Goal: Task Accomplishment & Management: Use online tool/utility

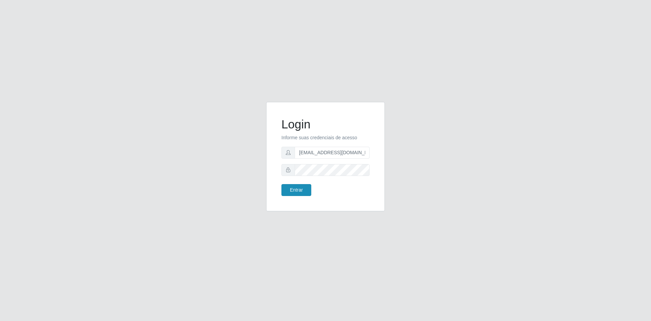
click at [294, 191] on button "Entrar" at bounding box center [297, 190] width 30 height 12
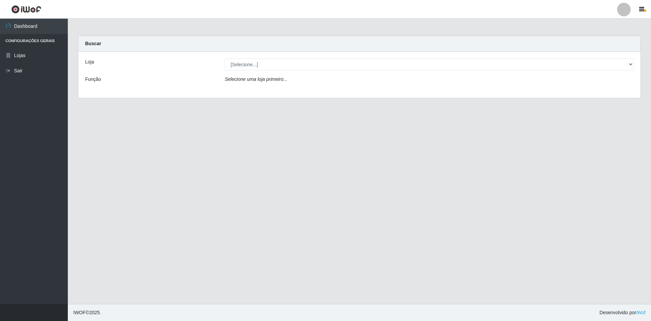
click at [271, 57] on div "Loja [Selecione...] Hiper Queiroz - [GEOGRAPHIC_DATA] Queiroz [GEOGRAPHIC_DATA]…" at bounding box center [359, 75] width 562 height 46
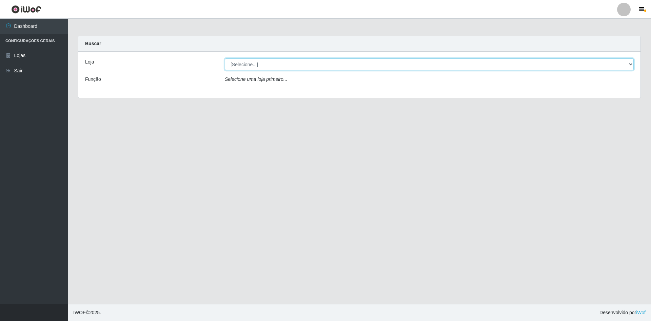
click at [272, 65] on select "[Selecione...] Hiper Queiroz - [GEOGRAPHIC_DATA] [GEOGRAPHIC_DATA] [GEOGRAPHIC_…" at bounding box center [429, 64] width 409 height 12
click at [225, 58] on select "[Selecione...] Hiper Queiroz - [GEOGRAPHIC_DATA] [GEOGRAPHIC_DATA] [GEOGRAPHIC_…" at bounding box center [429, 64] width 409 height 12
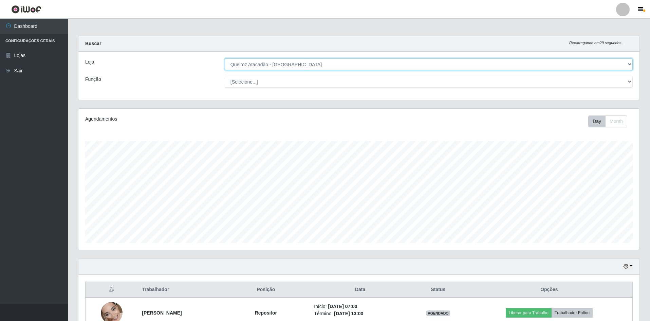
scroll to position [141, 561]
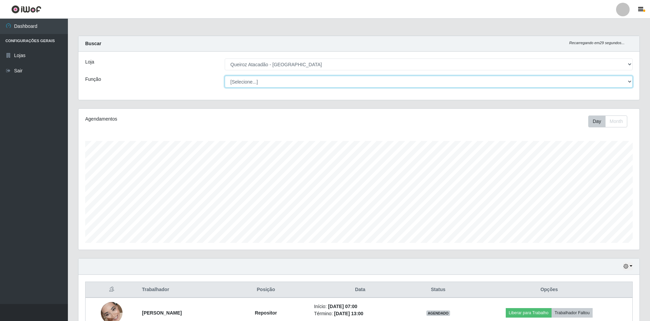
click at [266, 83] on select "[Selecione...] ASG ASG + ASG ++ Embalador Embalador + Embalador ++ Operador de …" at bounding box center [429, 82] width 408 height 12
click at [225, 76] on select "[Selecione...] ASG ASG + ASG ++ Embalador Embalador + Embalador ++ Operador de …" at bounding box center [429, 82] width 408 height 12
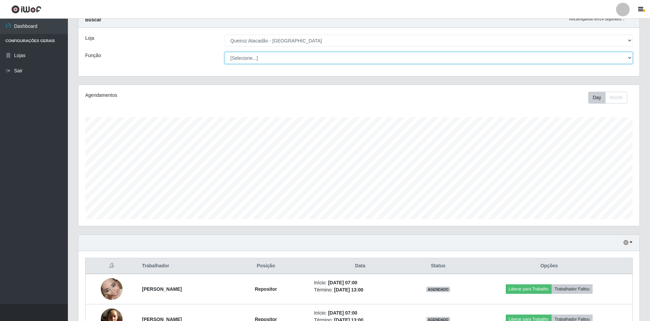
scroll to position [0, 0]
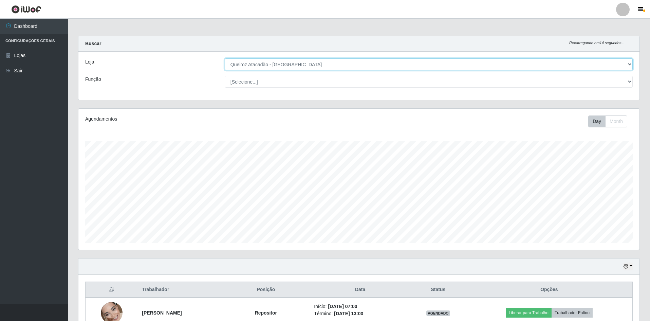
click at [303, 63] on select "[Selecione...] Hiper Queiroz - [GEOGRAPHIC_DATA] [GEOGRAPHIC_DATA] [GEOGRAPHIC_…" at bounding box center [429, 64] width 408 height 12
click at [225, 58] on select "[Selecione...] Hiper Queiroz - [GEOGRAPHIC_DATA] [GEOGRAPHIC_DATA] [GEOGRAPHIC_…" at bounding box center [429, 64] width 408 height 12
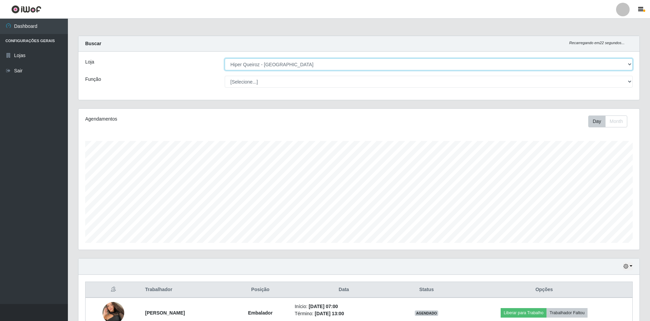
click at [268, 66] on select "[Selecione...] Hiper Queiroz - [GEOGRAPHIC_DATA] [GEOGRAPHIC_DATA] [GEOGRAPHIC_…" at bounding box center [429, 64] width 408 height 12
select select "517"
click at [225, 58] on select "[Selecione...] Hiper Queiroz - [GEOGRAPHIC_DATA] [GEOGRAPHIC_DATA] [GEOGRAPHIC_…" at bounding box center [429, 64] width 408 height 12
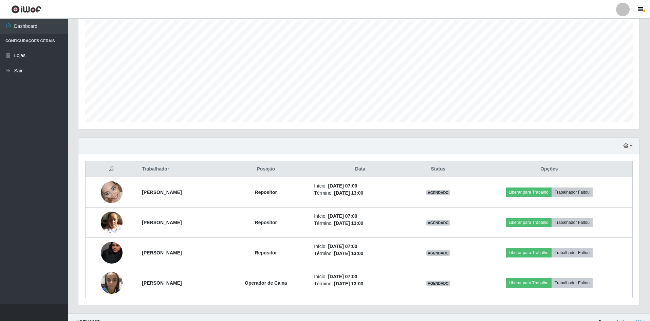
scroll to position [130, 0]
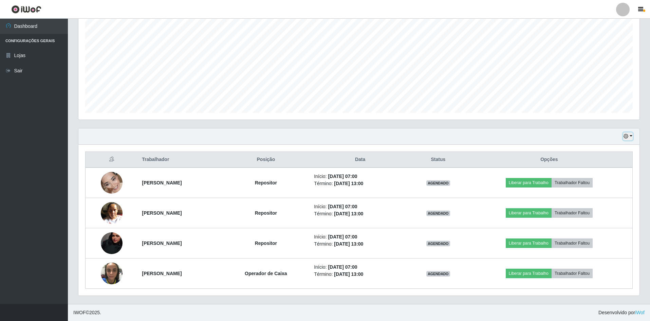
click at [626, 137] on icon "button" at bounding box center [625, 136] width 5 height 5
click at [606, 192] on button "1 Semana" at bounding box center [605, 191] width 54 height 14
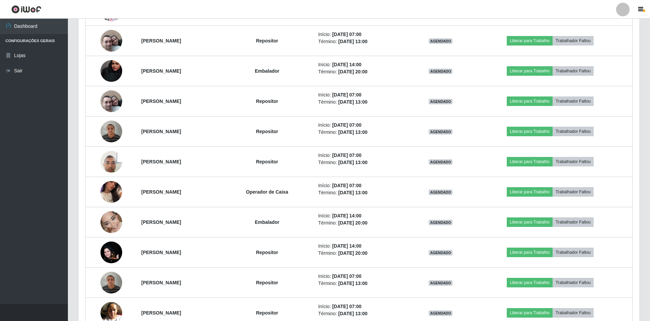
scroll to position [740, 0]
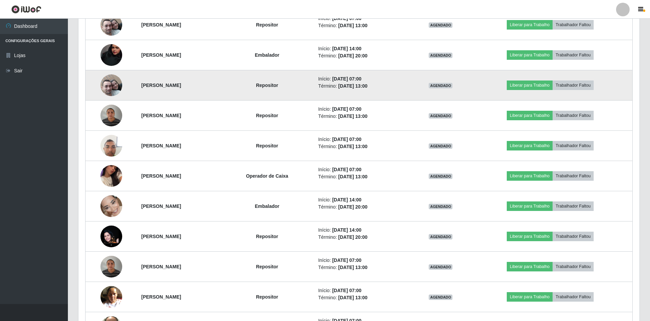
click at [105, 83] on img at bounding box center [111, 85] width 22 height 47
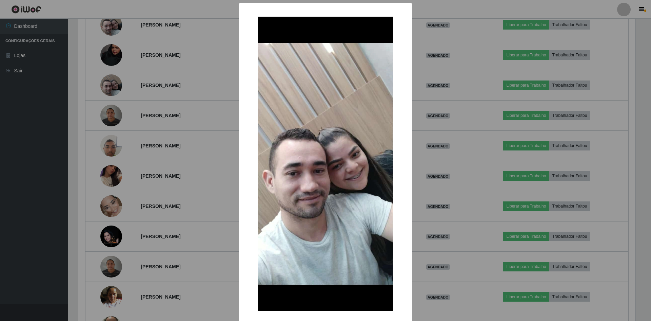
click at [164, 90] on div "× OK Cancel" at bounding box center [325, 160] width 651 height 321
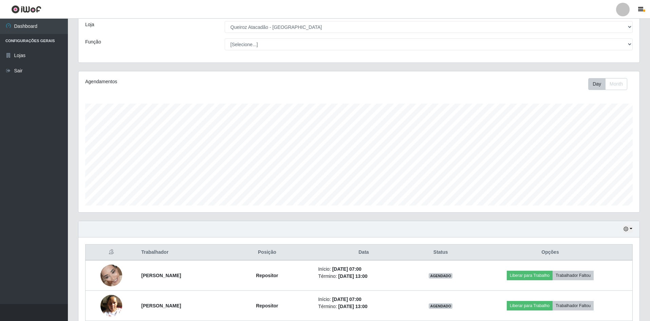
scroll to position [0, 0]
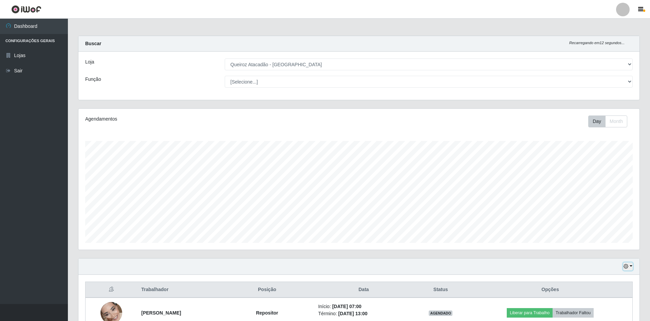
click at [631, 267] on button "button" at bounding box center [627, 266] width 9 height 8
click at [598, 228] on button "3 dias" at bounding box center [605, 226] width 54 height 14
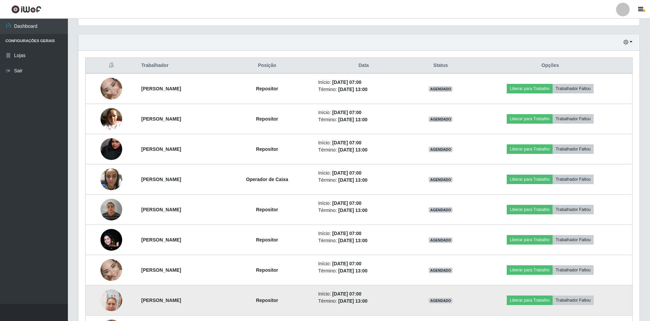
scroll to position [100, 0]
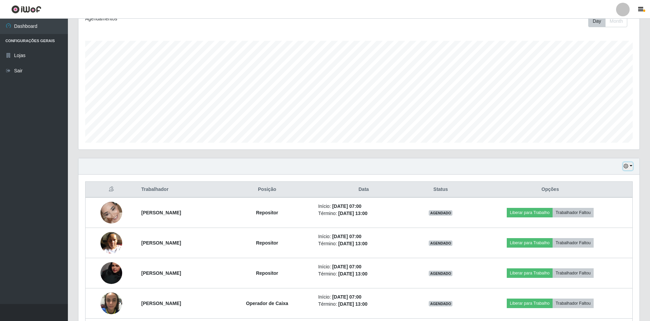
click at [630, 165] on button "button" at bounding box center [627, 166] width 9 height 8
click at [600, 231] on button "Não encerrados" at bounding box center [605, 235] width 54 height 14
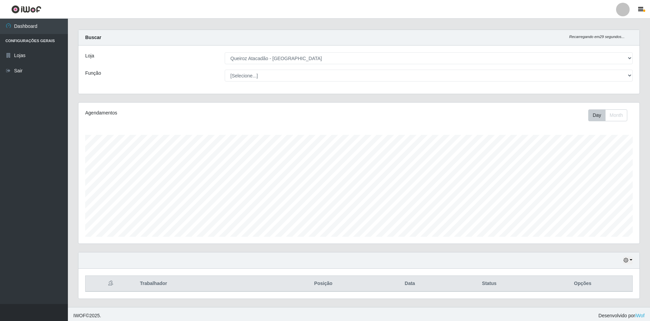
scroll to position [9, 0]
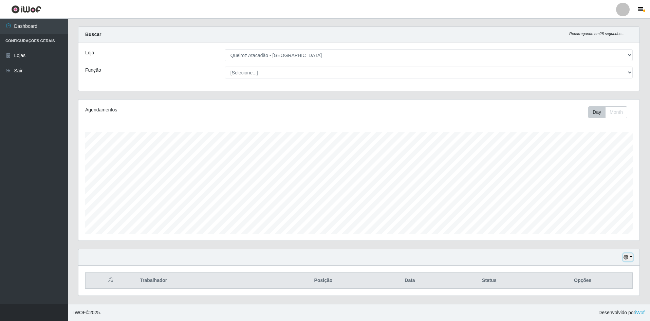
click at [627, 259] on icon "button" at bounding box center [625, 256] width 5 height 5
click at [595, 188] on button "Hoje" at bounding box center [605, 189] width 54 height 14
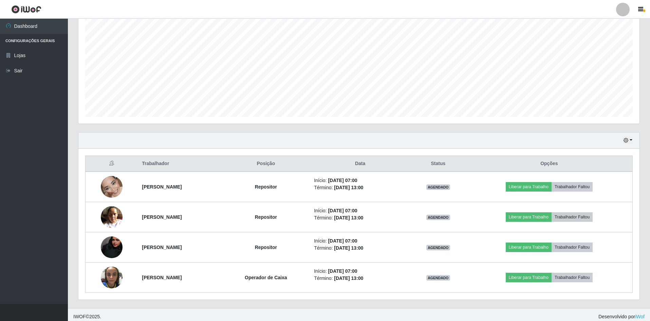
scroll to position [130, 0]
